Goal: Transaction & Acquisition: Purchase product/service

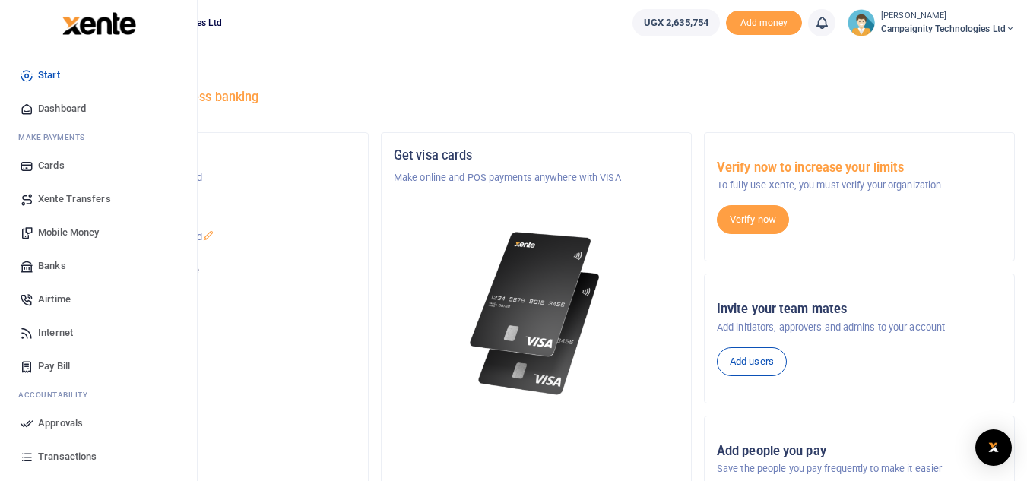
click at [71, 449] on span "Transactions" at bounding box center [67, 456] width 59 height 15
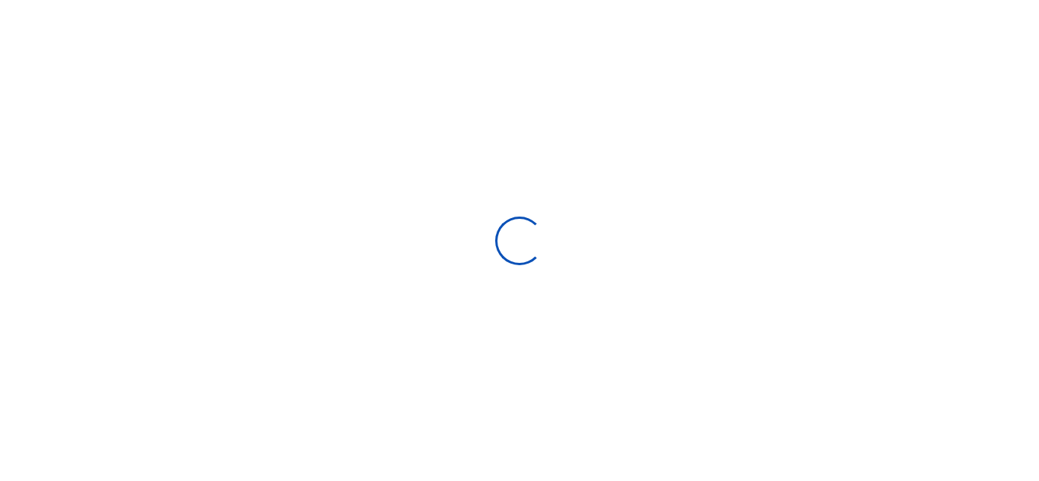
select select
type input "09/16/2025 - 10/15/2025"
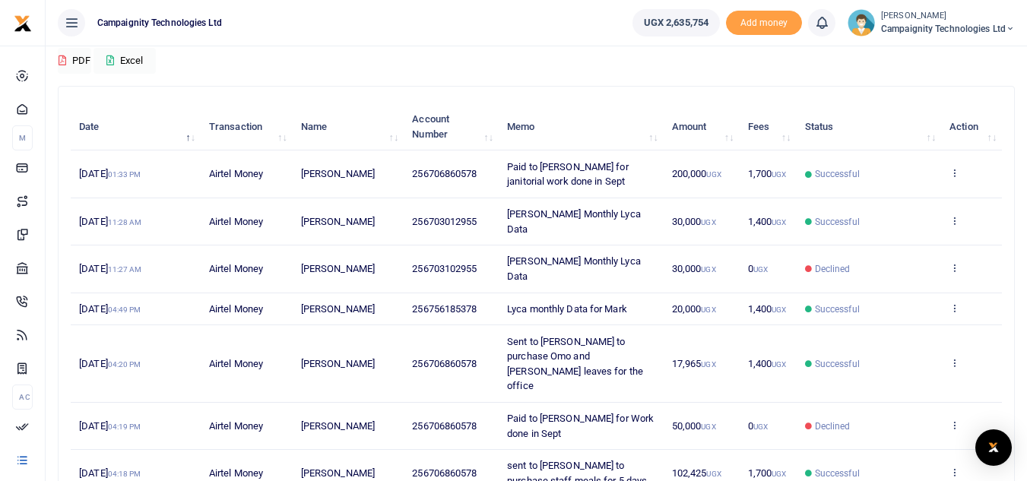
scroll to position [129, 0]
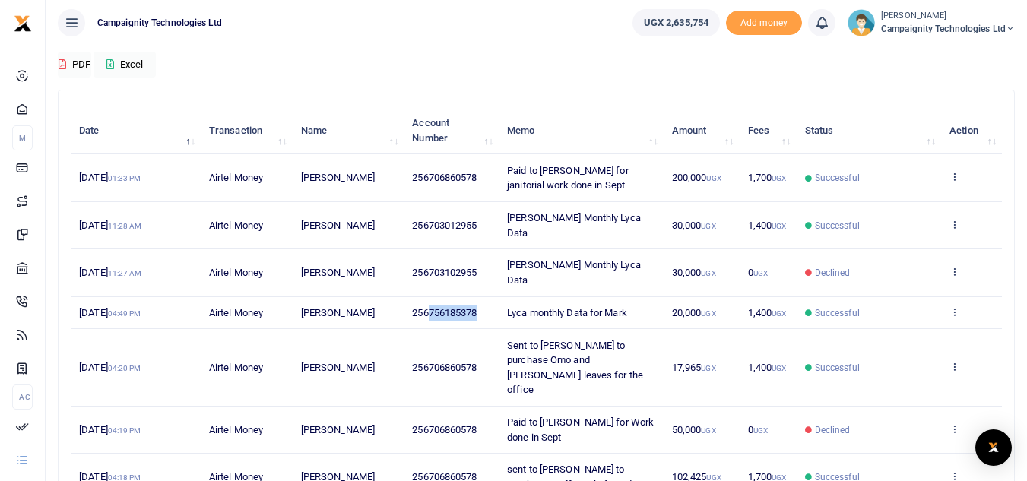
drag, startPoint x: 430, startPoint y: 282, endPoint x: 487, endPoint y: 292, distance: 57.1
click at [487, 297] on td "256756185378" at bounding box center [451, 313] width 95 height 33
copy span "756185378"
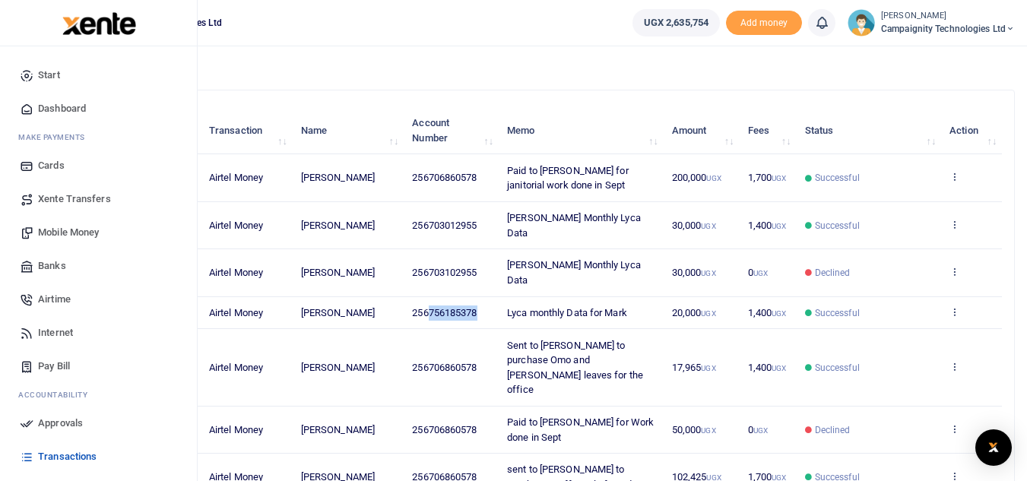
click at [47, 237] on span "Mobile Money" at bounding box center [68, 232] width 61 height 15
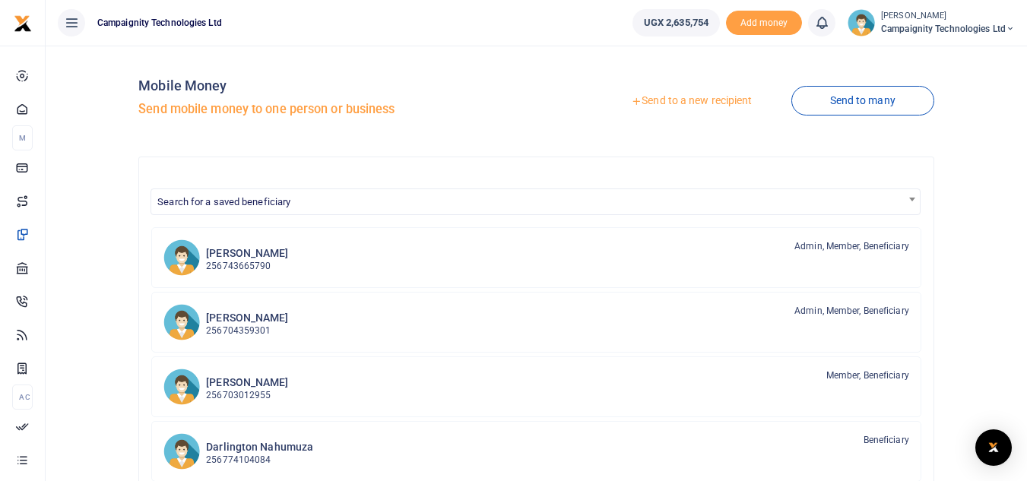
click at [670, 100] on link "Send to a new recipient" at bounding box center [691, 100] width 198 height 27
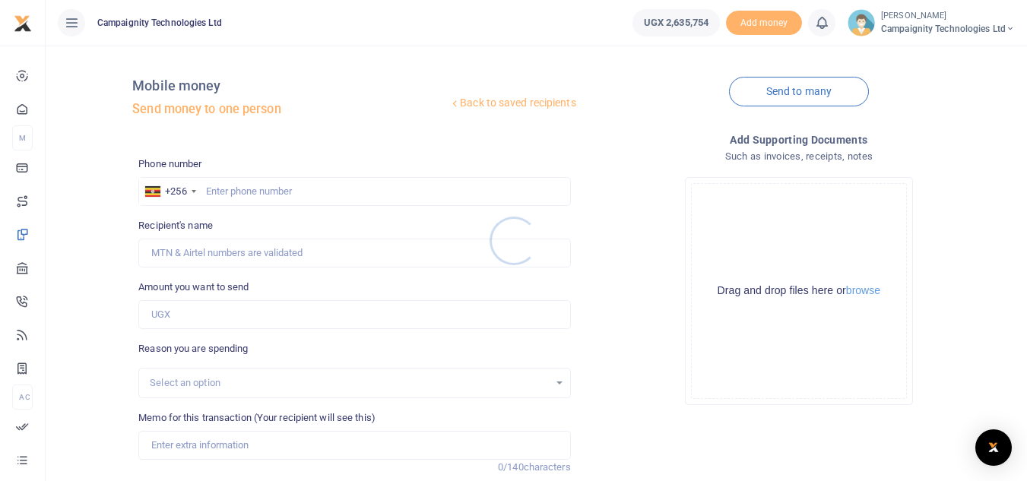
click at [392, 203] on div at bounding box center [513, 240] width 1027 height 481
click at [370, 195] on input "text" at bounding box center [354, 191] width 432 height 29
paste input "756185378"
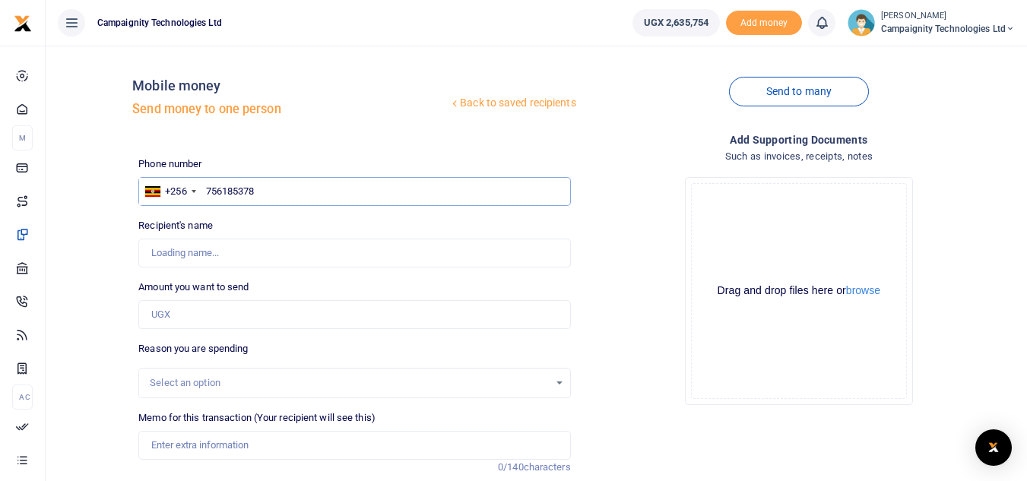
type input "756185378"
click at [228, 319] on input "Amount you want to send" at bounding box center [354, 314] width 432 height 29
type input "20,000"
type input "Mark Nakibinge"
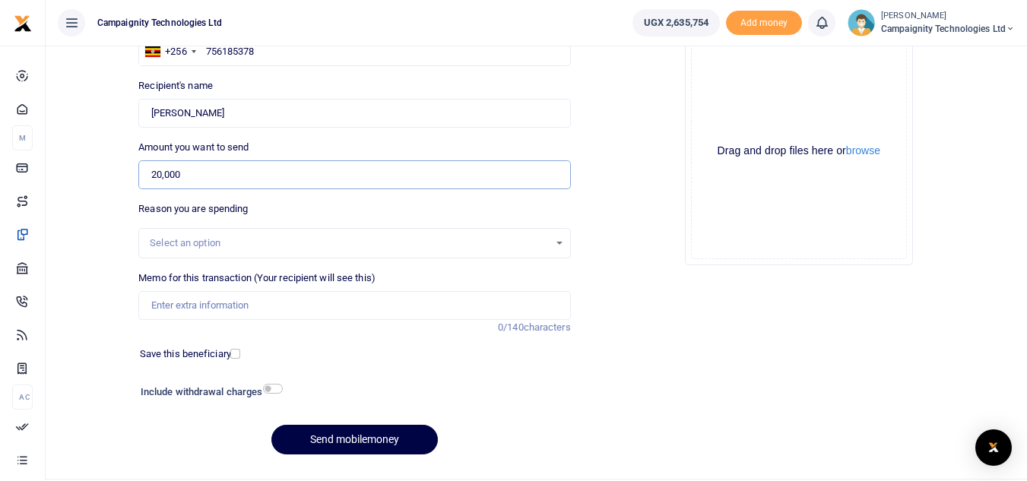
scroll to position [141, 0]
type input "20,000"
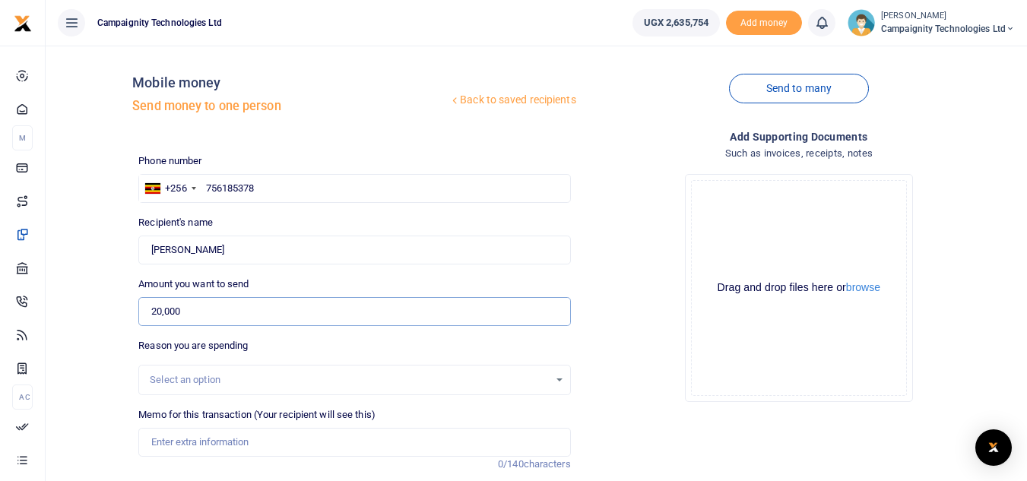
scroll to position [177, 0]
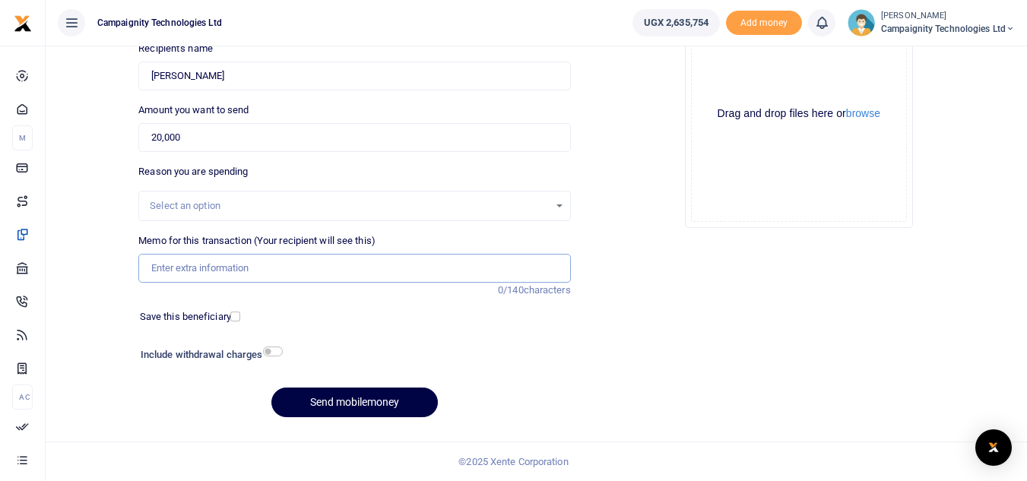
click at [458, 278] on input "Memo for this transaction (Your recipient will see this)" at bounding box center [354, 268] width 432 height 29
paste input "Herman Padel Center x Neexa meeting"
click at [151, 268] on input "Herman Padel Center x Neexa meeting" at bounding box center [354, 268] width 432 height 29
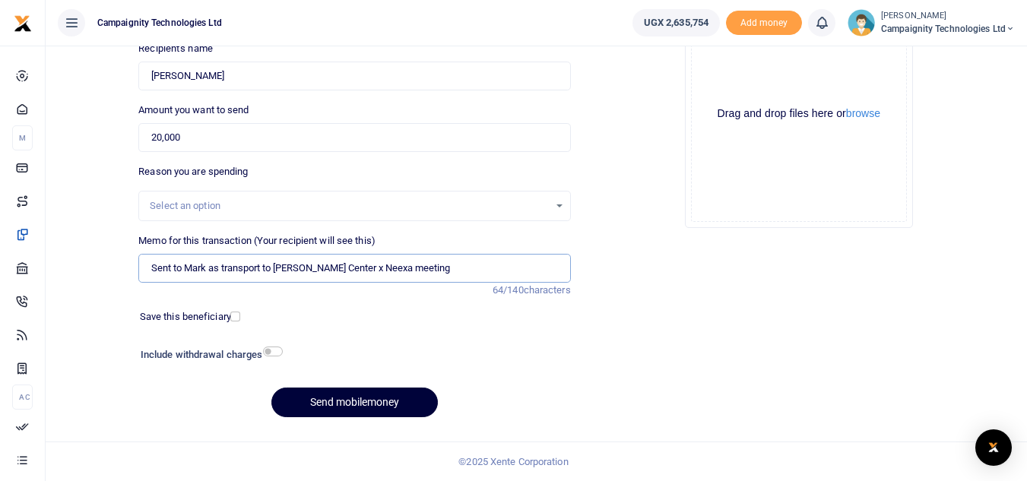
type input "Sent to Mark as transport to Herman Padel Center x Neexa meeting"
click at [376, 404] on button "Send mobilemoney" at bounding box center [355, 403] width 167 height 30
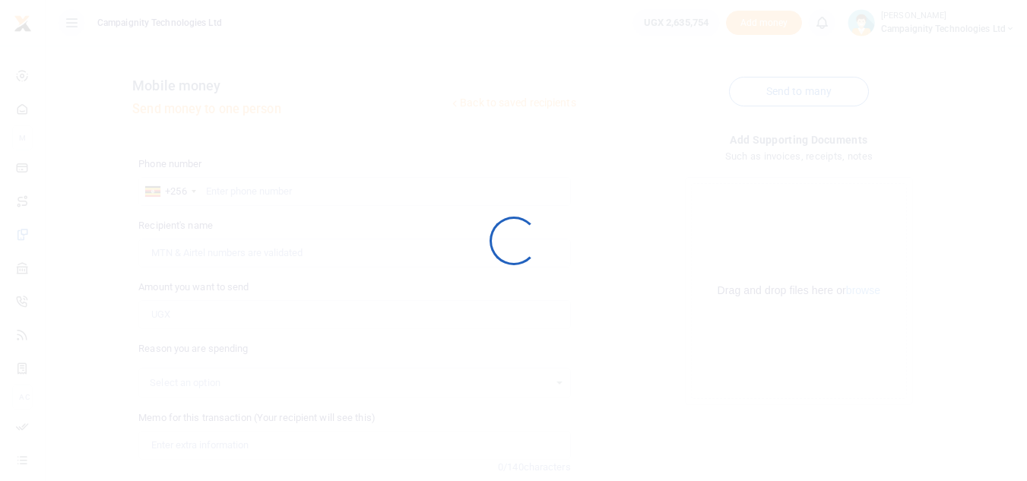
scroll to position [177, 0]
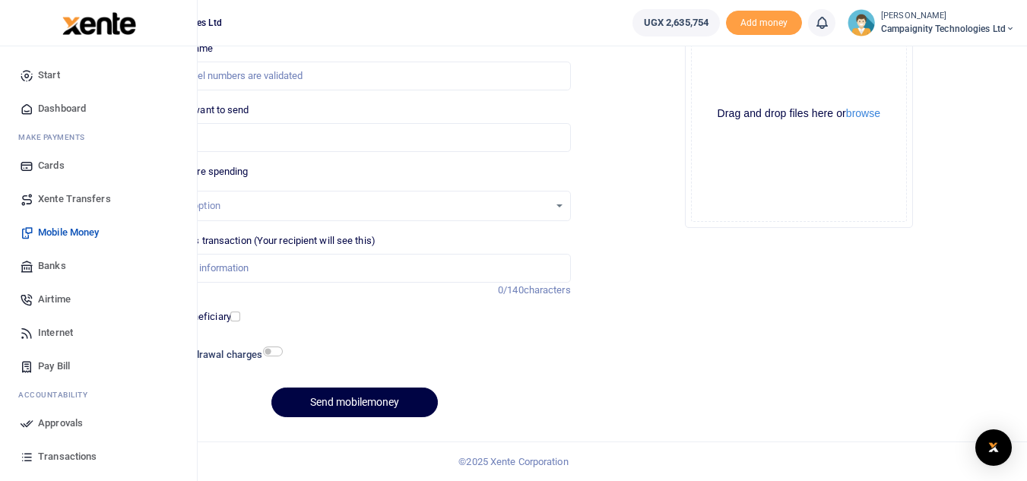
click at [55, 425] on span "Approvals" at bounding box center [60, 423] width 45 height 15
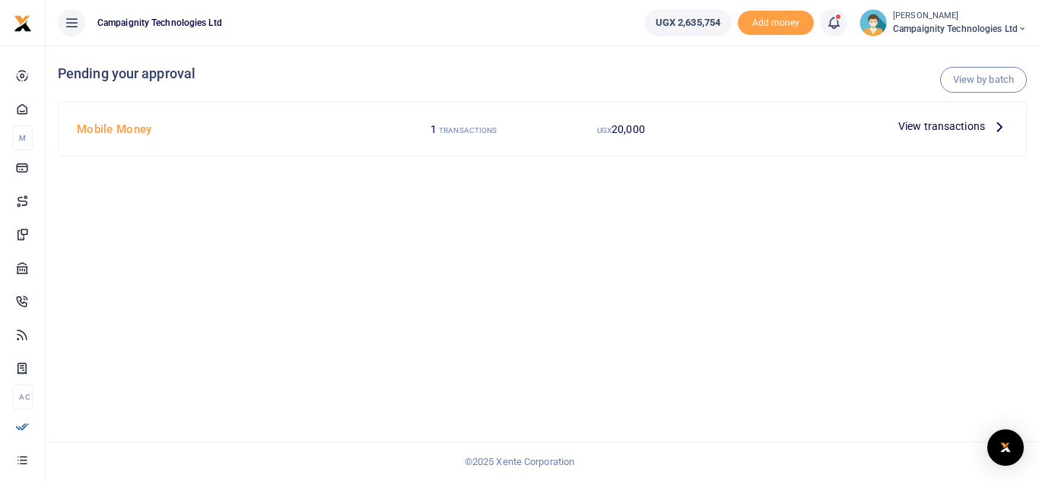
click at [957, 129] on span "View transactions" at bounding box center [941, 126] width 87 height 17
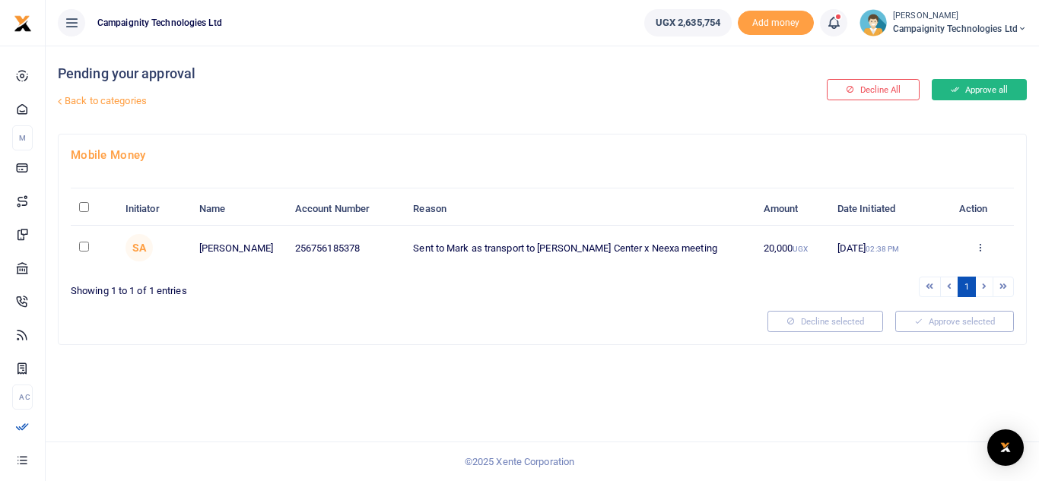
click at [967, 100] on button "Approve all" at bounding box center [979, 89] width 95 height 21
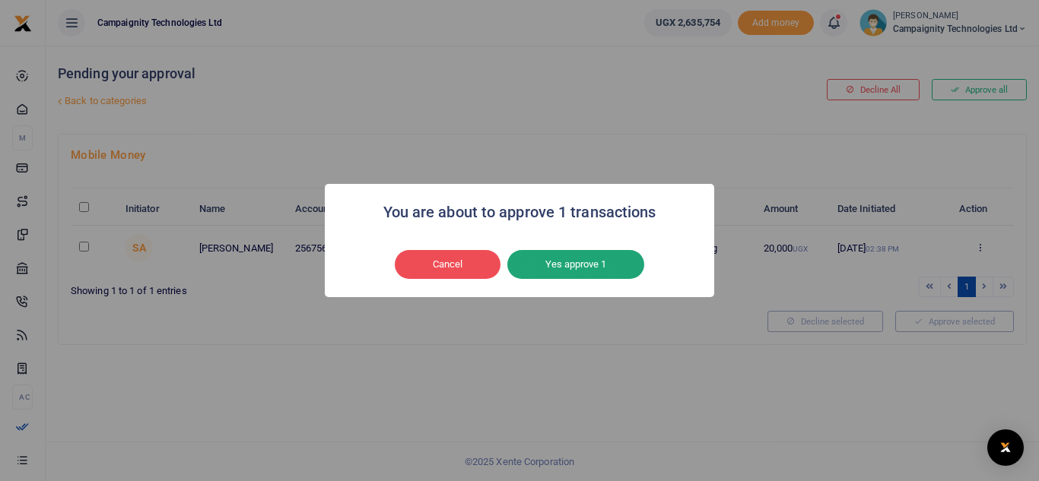
click at [613, 269] on button "Yes approve 1" at bounding box center [575, 264] width 137 height 29
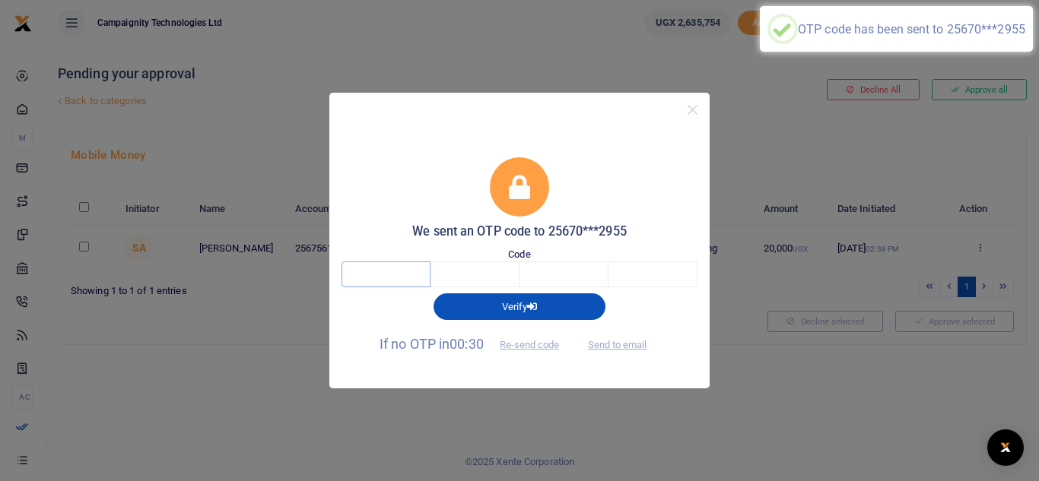
click at [412, 282] on input "text" at bounding box center [385, 275] width 89 height 26
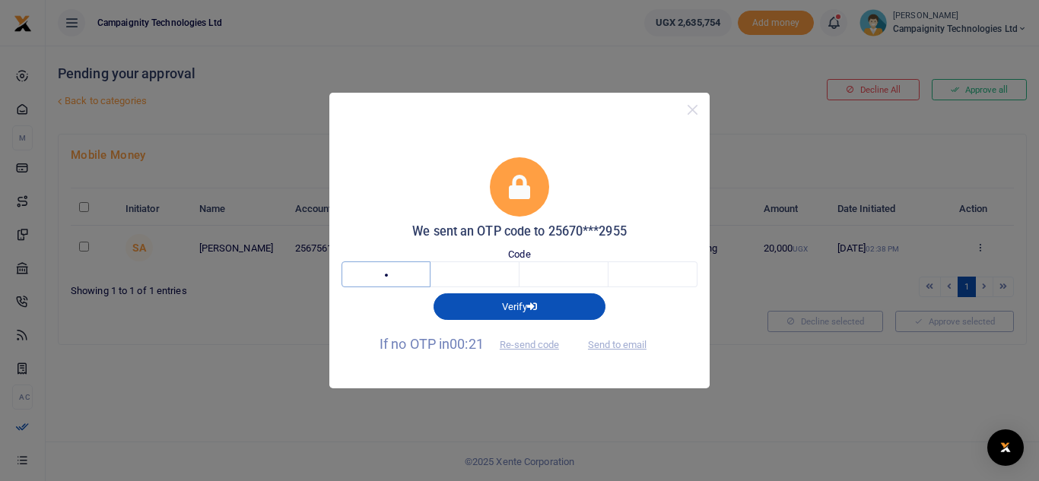
type input "2"
type input "3"
type input "2"
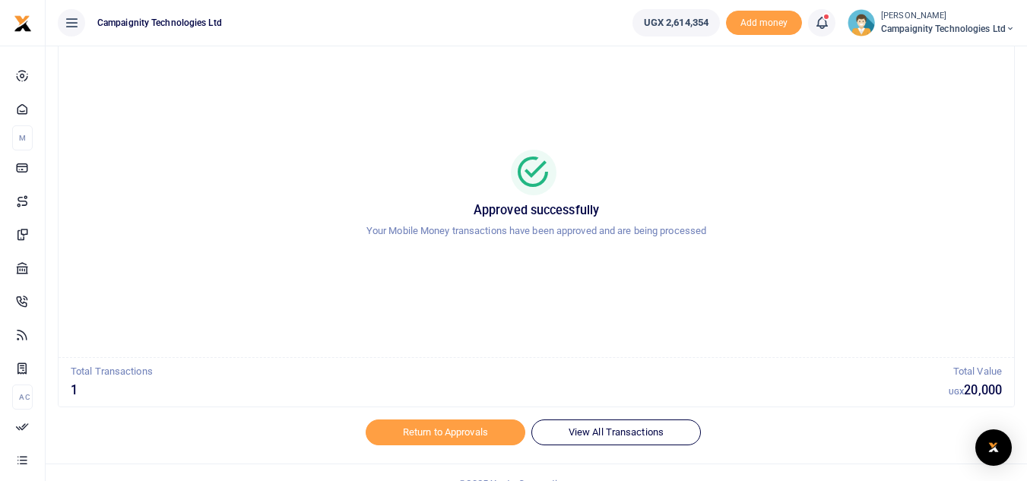
scroll to position [64, 0]
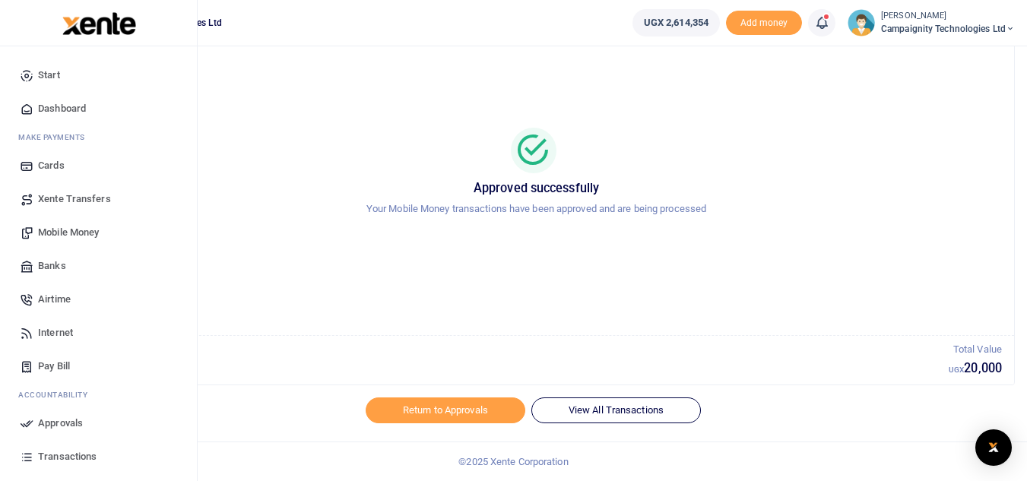
click at [75, 456] on span "Transactions" at bounding box center [67, 456] width 59 height 15
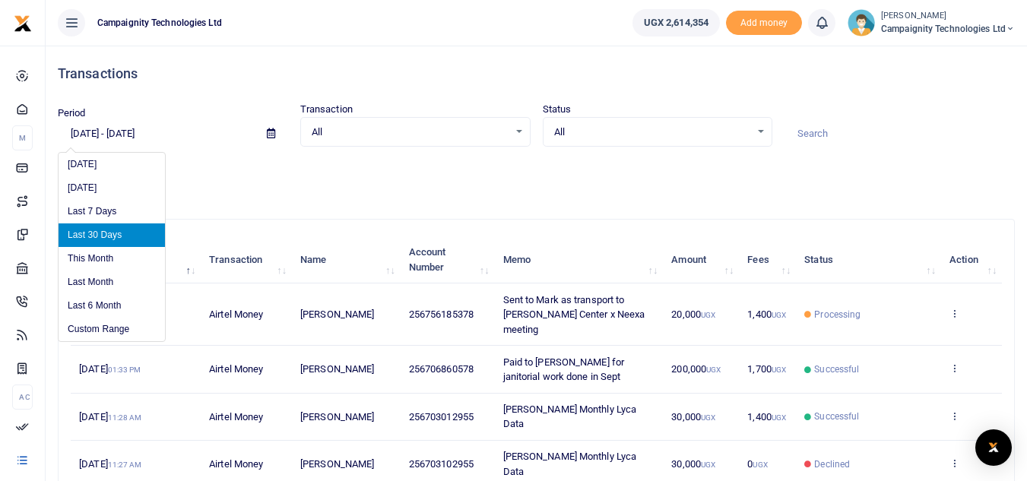
click at [155, 132] on input "09/16/2025 - 10/15/2025" at bounding box center [156, 134] width 197 height 26
click at [108, 256] on li "This Month" at bounding box center [112, 259] width 106 height 24
type input "10/01/2025 - 10/31/2025"
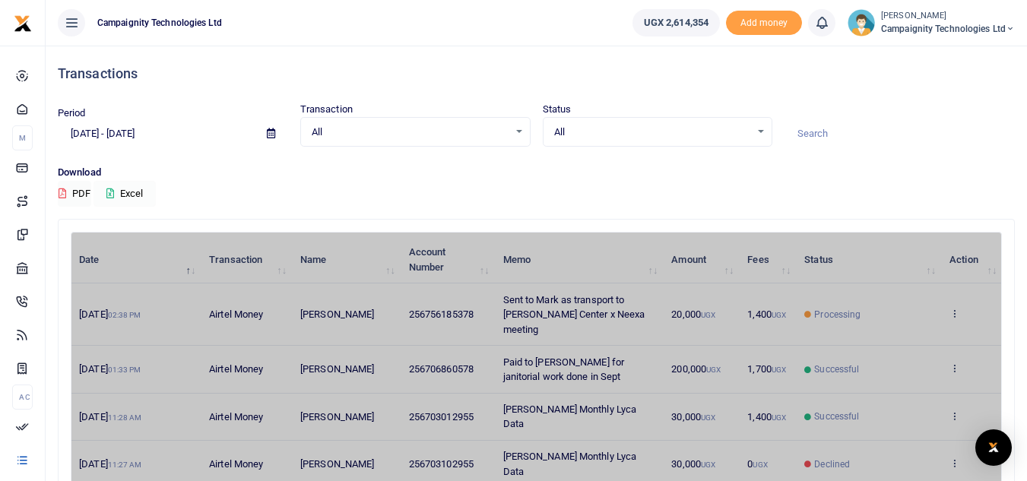
click at [135, 194] on button "Excel" at bounding box center [125, 194] width 62 height 26
